Goal: Information Seeking & Learning: Learn about a topic

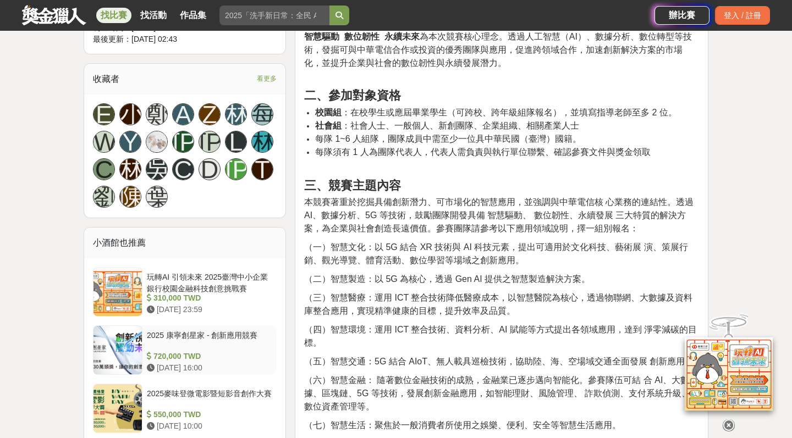
scroll to position [654, 0]
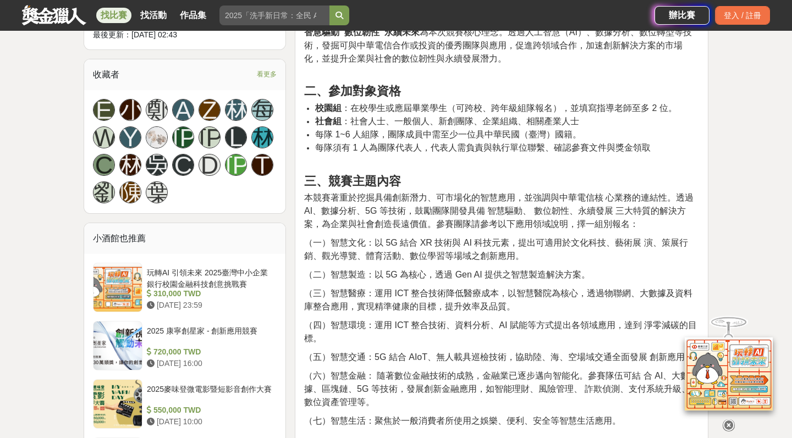
click at [326, 223] on span "本競賽著重於挖掘具備創新潛力、可市場化的智慧應用，並強調與中華電信核 心業務的連結性。透過 AI、數據分析、5G 等技術，鼓勵團隊開發具備 智慧驅動、 數位韌…" at bounding box center [499, 211] width 390 height 36
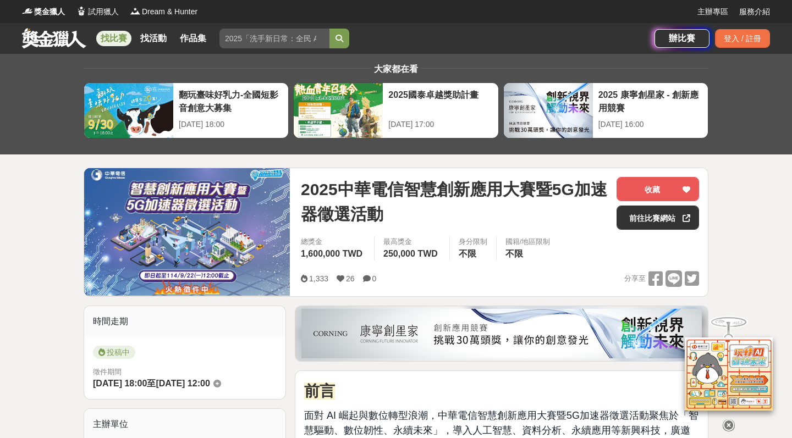
scroll to position [0, 0]
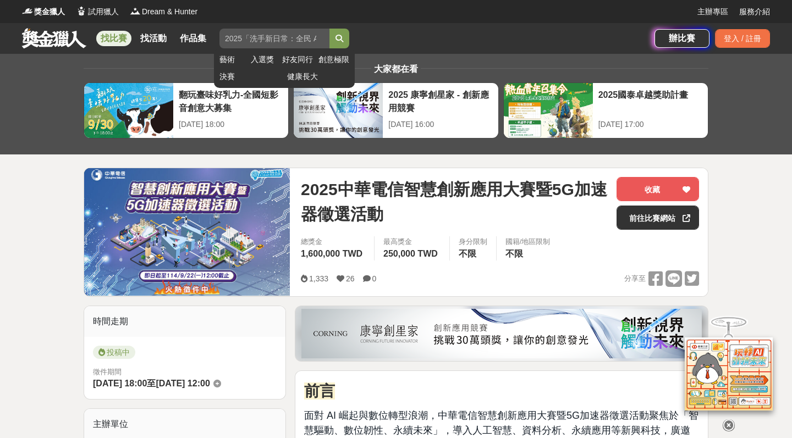
click at [287, 39] on input "search" at bounding box center [275, 39] width 110 height 20
click at [339, 39] on button "submit" at bounding box center [340, 39] width 20 height 20
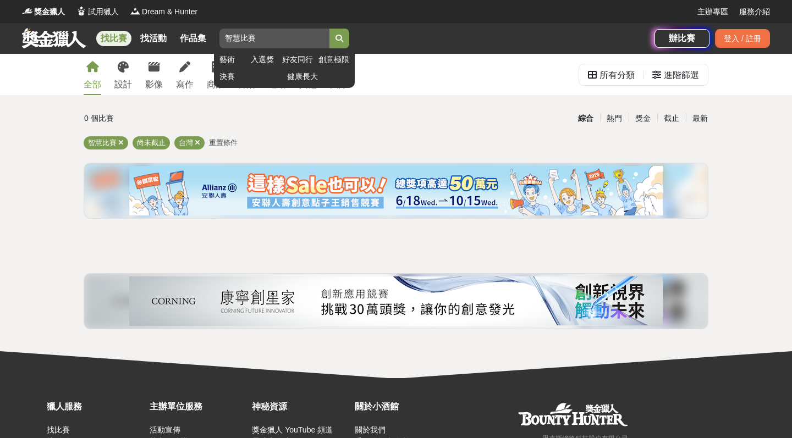
click at [239, 36] on input "智慧比賽" at bounding box center [275, 39] width 110 height 20
click at [339, 39] on button "submit" at bounding box center [340, 39] width 20 height 20
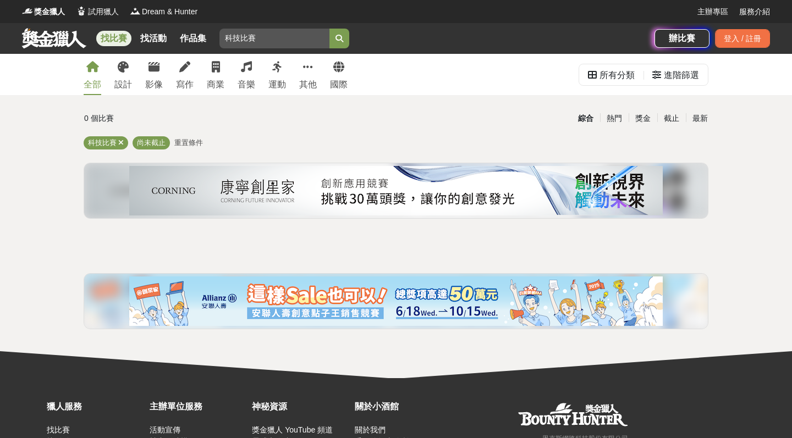
click at [266, 183] on img at bounding box center [396, 191] width 534 height 50
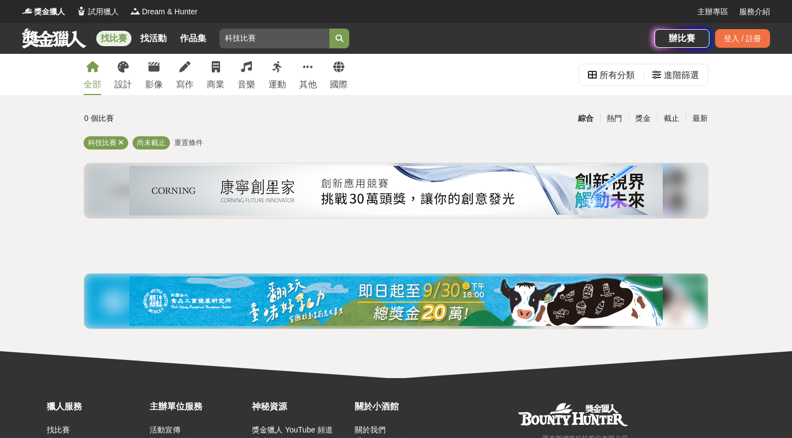
click at [410, 277] on img at bounding box center [396, 302] width 534 height 50
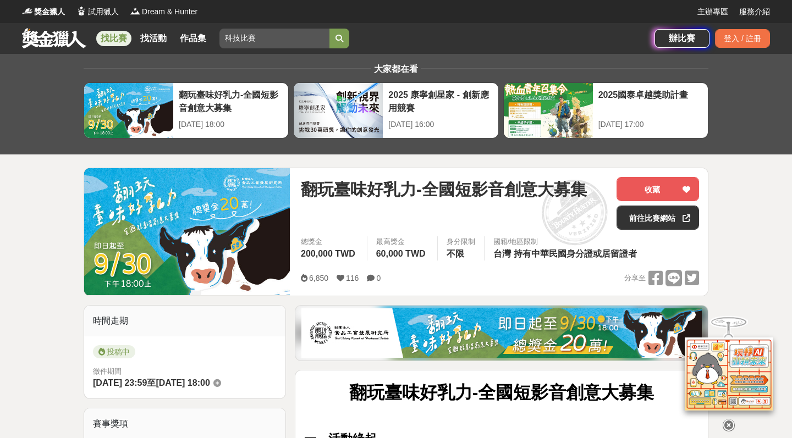
scroll to position [-2, 0]
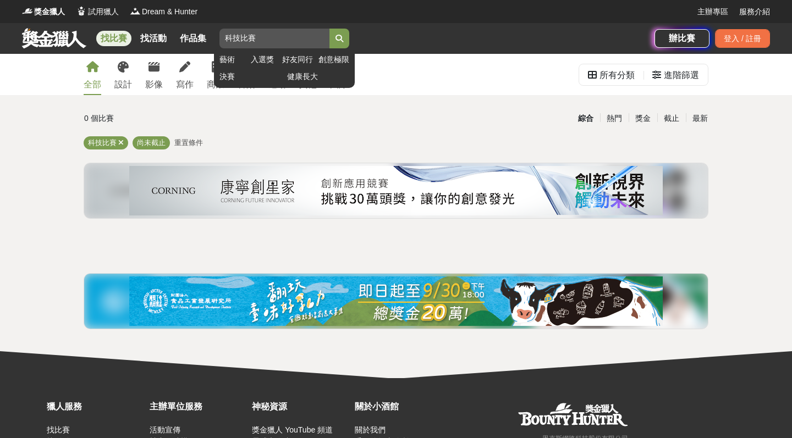
click at [241, 40] on input "科技比賽" at bounding box center [275, 39] width 110 height 20
type input "ai比賽"
click at [339, 39] on button "submit" at bounding box center [340, 39] width 20 height 20
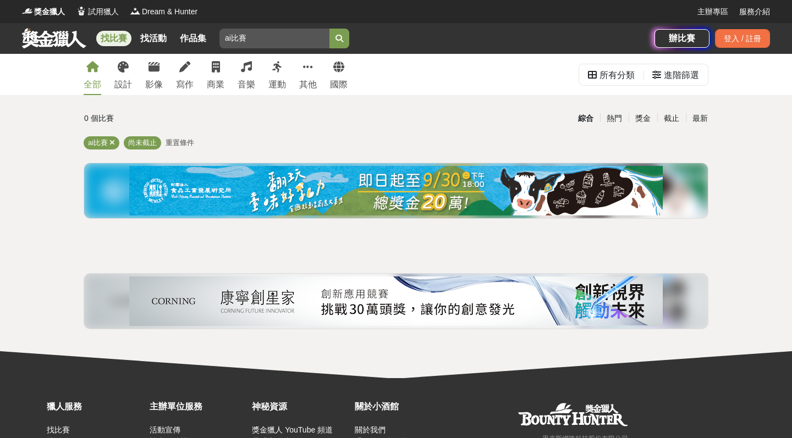
click at [129, 36] on link "找比賽" at bounding box center [113, 38] width 35 height 15
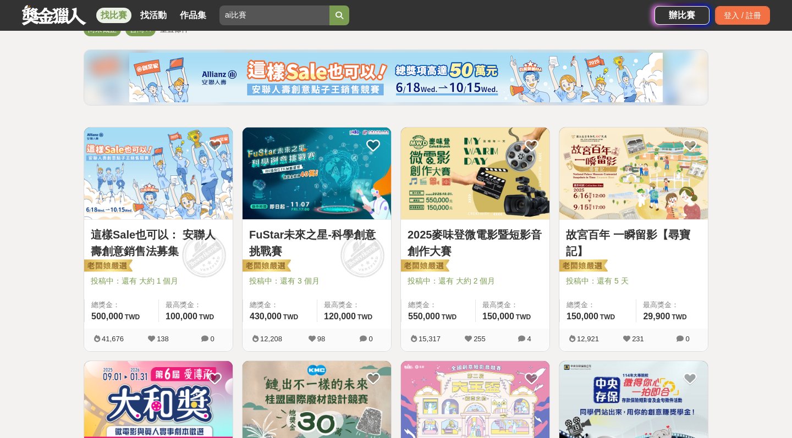
scroll to position [115, 0]
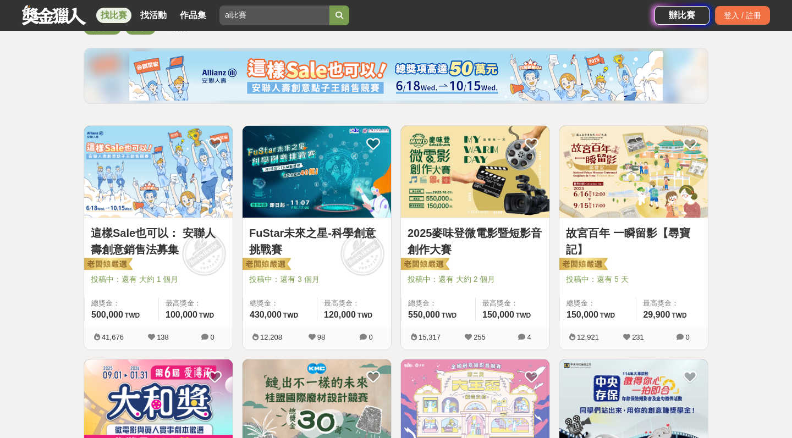
click at [308, 233] on link "FuStar未來之星-科學創意挑戰賽" at bounding box center [316, 241] width 135 height 33
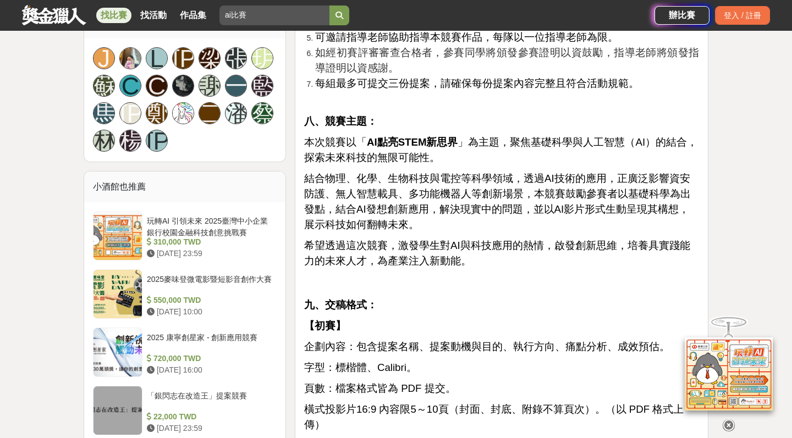
scroll to position [1107, 0]
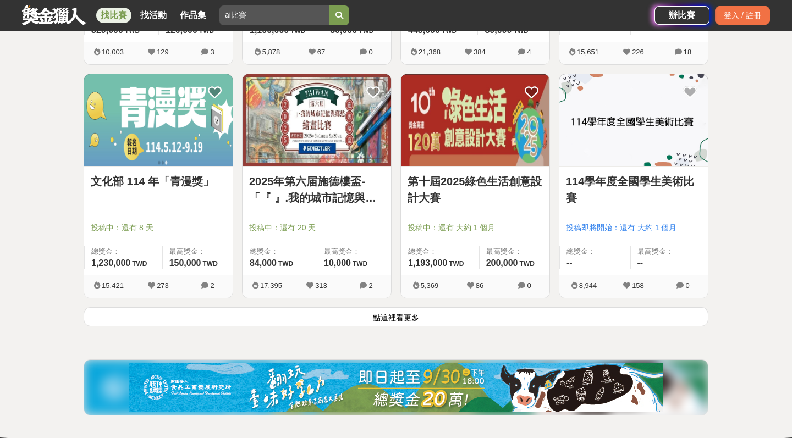
scroll to position [1335, 0]
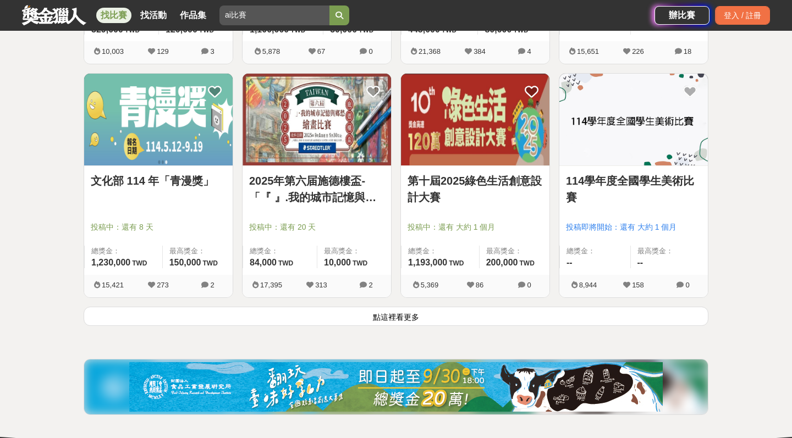
click at [360, 321] on button "點這裡看更多" at bounding box center [396, 316] width 625 height 19
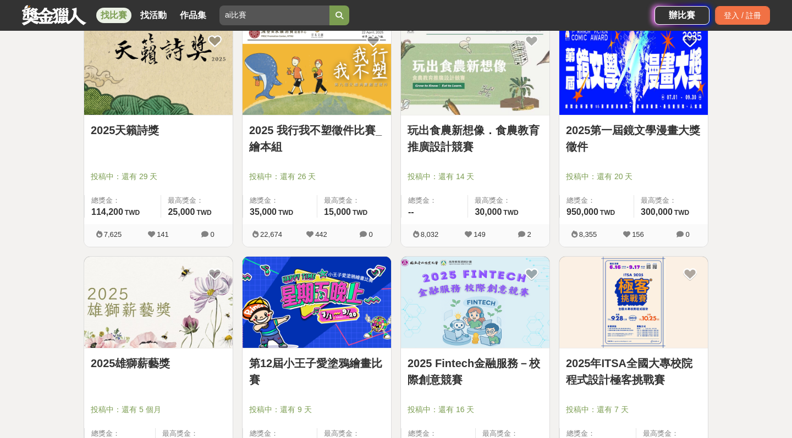
scroll to position [2088, 0]
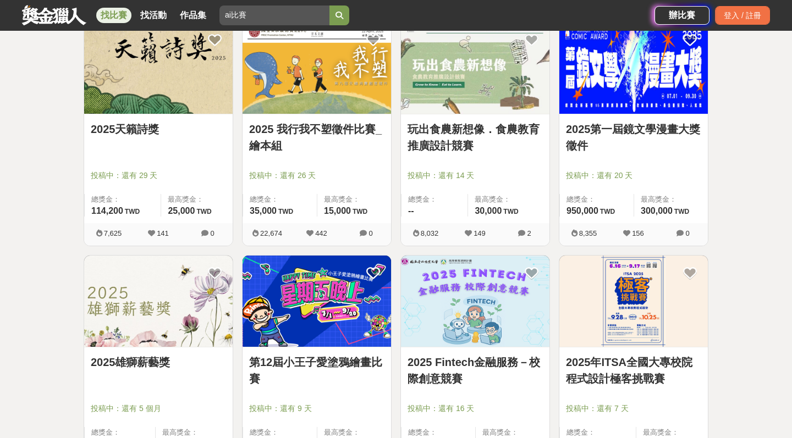
click at [632, 331] on img at bounding box center [634, 302] width 149 height 92
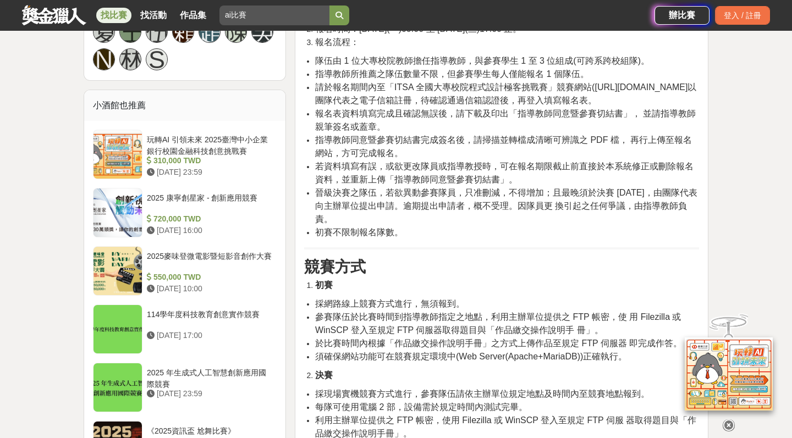
scroll to position [841, 0]
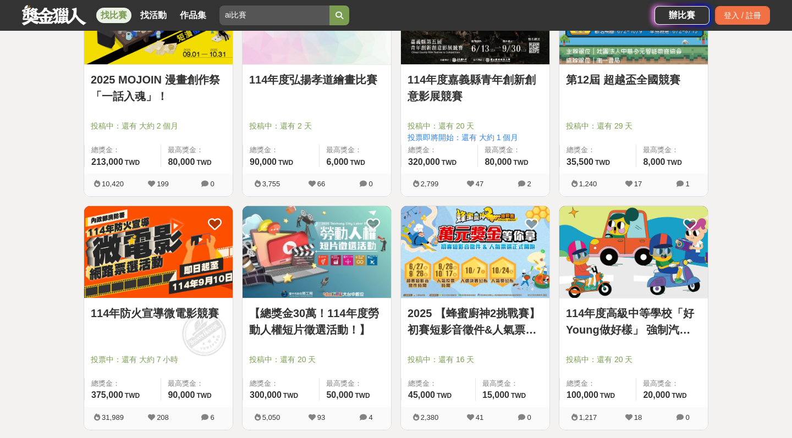
scroll to position [2606, 0]
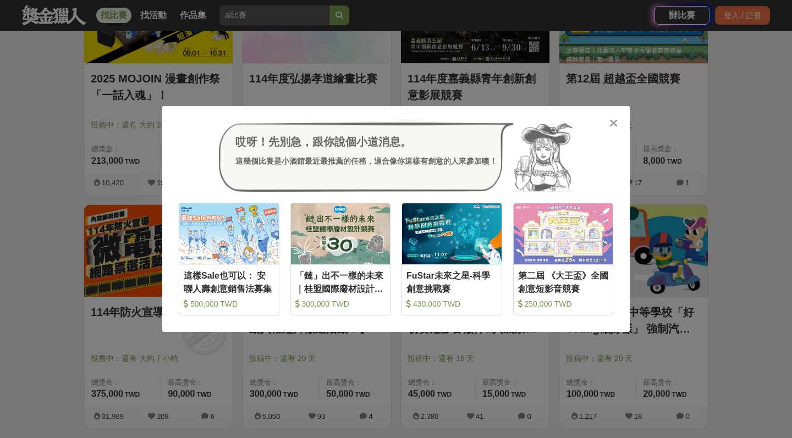
click at [620, 123] on div "哎呀！先別急，跟你說個小道消息。 這幾個比賽是小酒館最近最推薦的任務，適合像你這樣有創意的人來參加噢！ 收藏 這樣Sale也可以： 安聯人壽創意銷售法募集 5…" at bounding box center [396, 219] width 468 height 226
click at [616, 123] on icon at bounding box center [614, 123] width 8 height 11
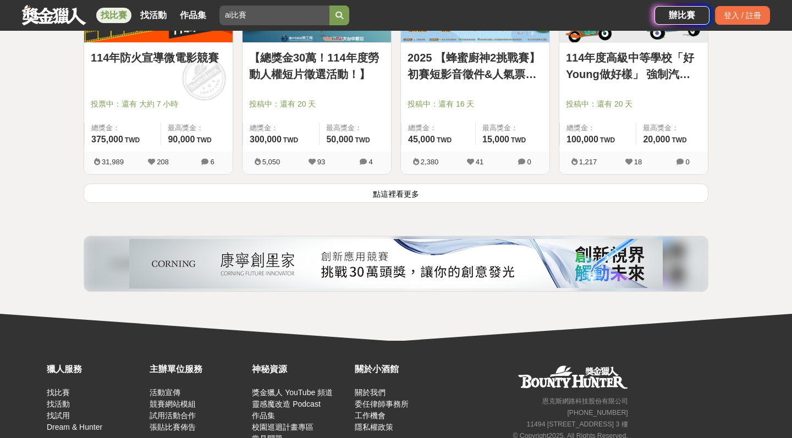
scroll to position [2861, 0]
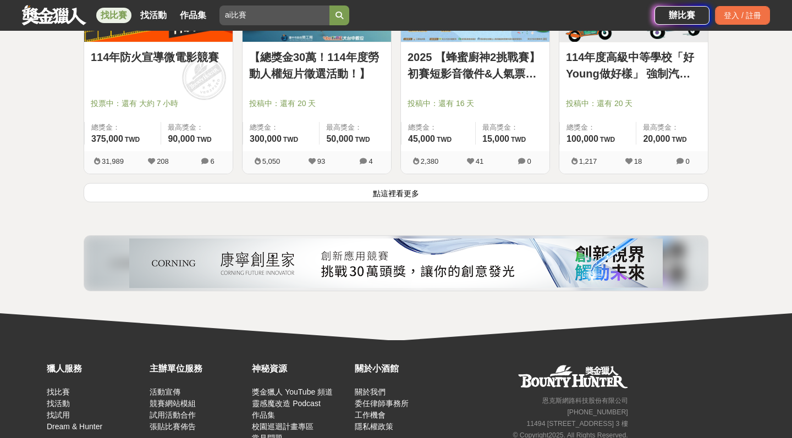
click at [552, 190] on button "點這裡看更多" at bounding box center [396, 192] width 625 height 19
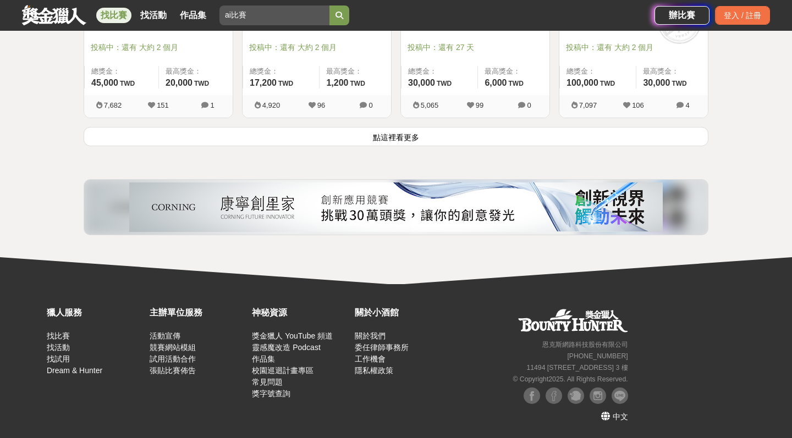
scroll to position [4322, 0]
click at [516, 131] on button "點這裡看更多" at bounding box center [396, 136] width 625 height 19
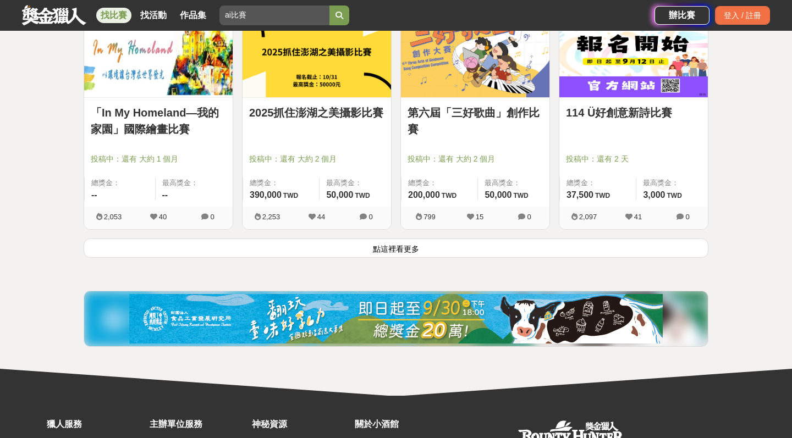
scroll to position [5611, 0]
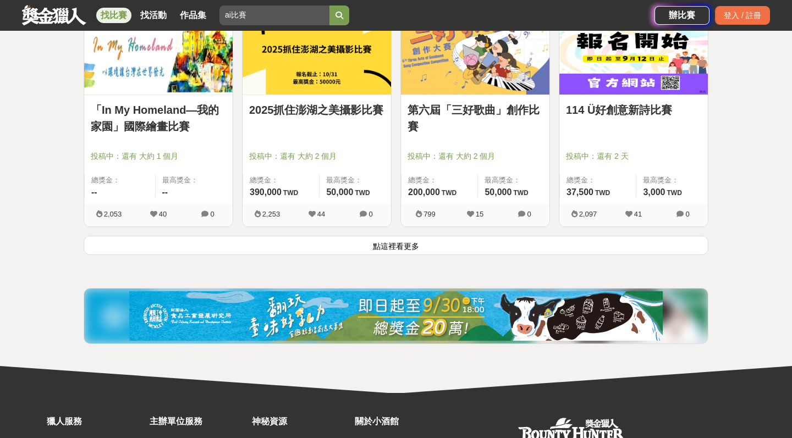
click at [629, 255] on button "點這裡看更多" at bounding box center [396, 245] width 625 height 19
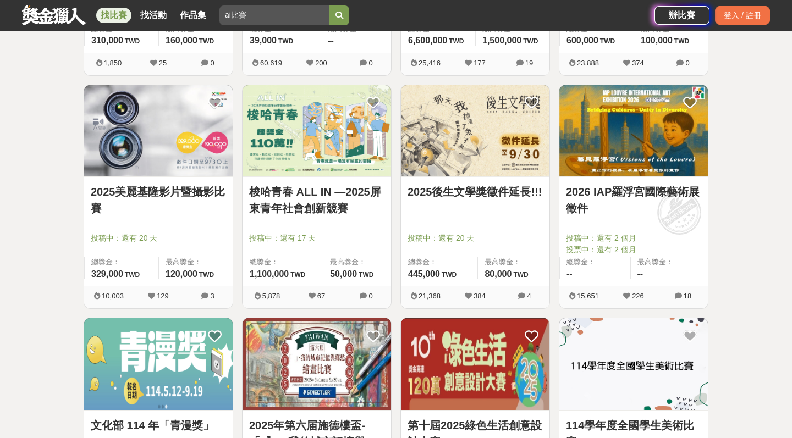
scroll to position [1118, 0]
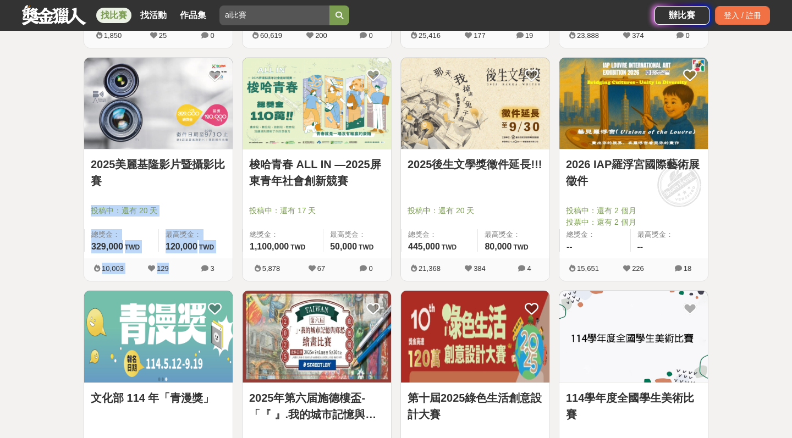
drag, startPoint x: 152, startPoint y: 286, endPoint x: 160, endPoint y: 190, distance: 95.5
click at [160, 190] on div "2025美麗基隆影片暨攝影比賽 投稿中：還有 20 天 總獎金： 329,000 329,000 TWD 最高獎金： 120,000 TWD 10,003 1…" at bounding box center [158, 174] width 158 height 234
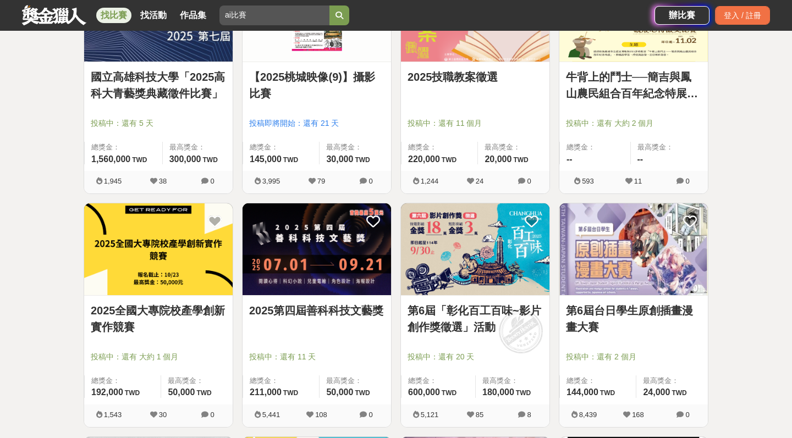
scroll to position [5781, 0]
